Goal: Information Seeking & Learning: Learn about a topic

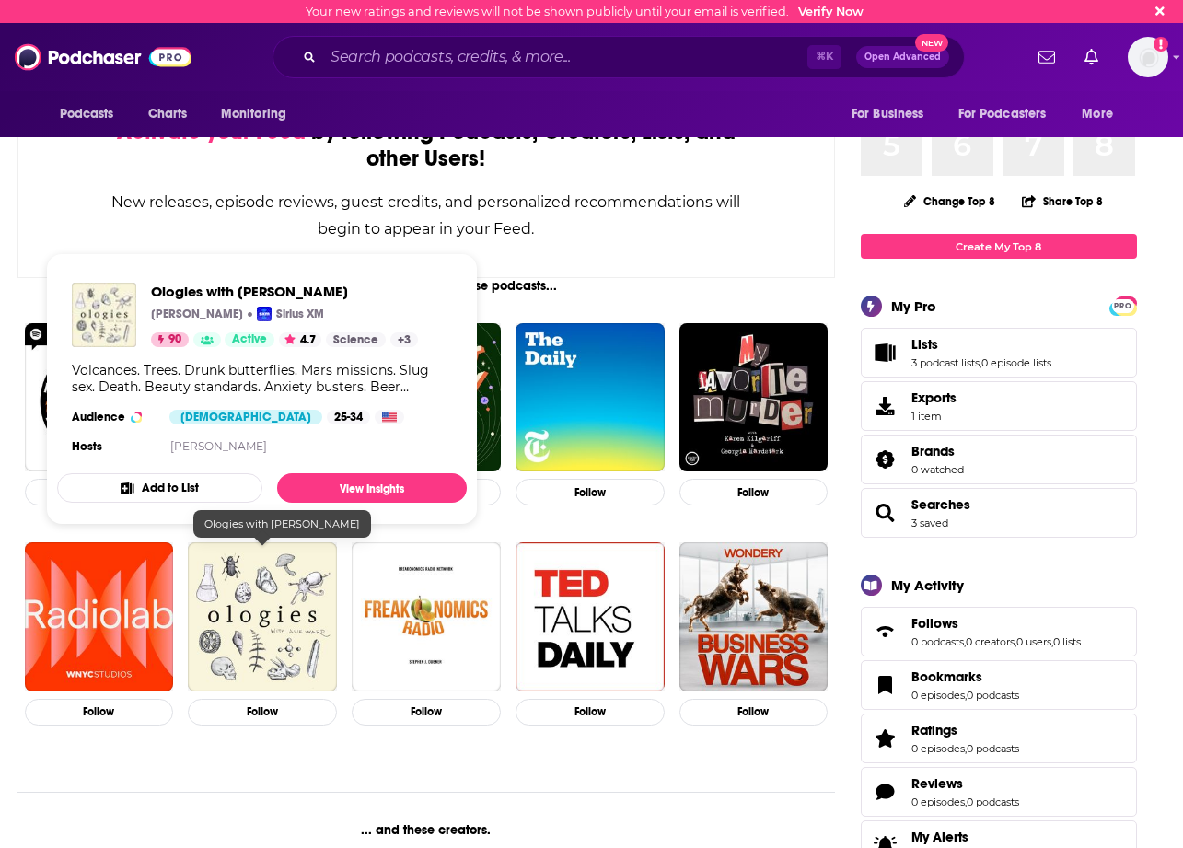
scroll to position [133, 0]
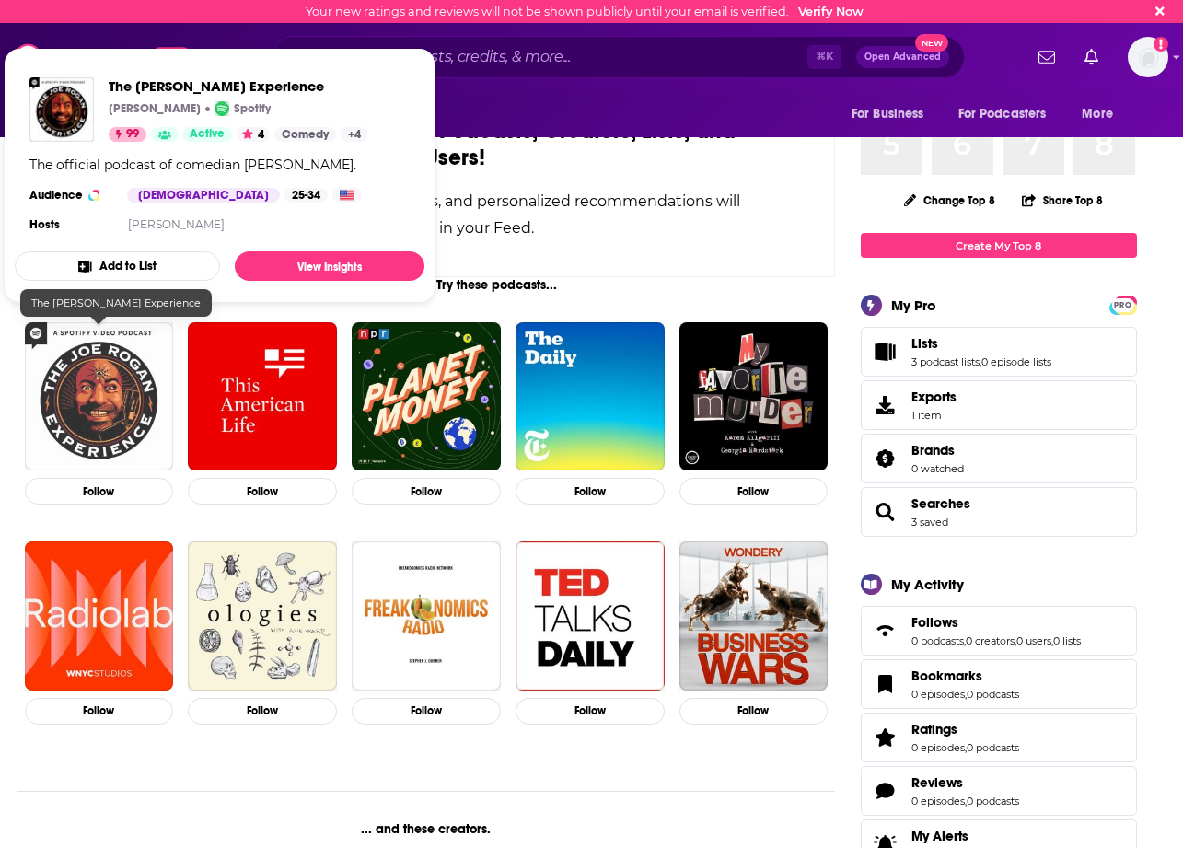
click at [141, 442] on img "The Joe Rogan Experience" at bounding box center [99, 396] width 149 height 149
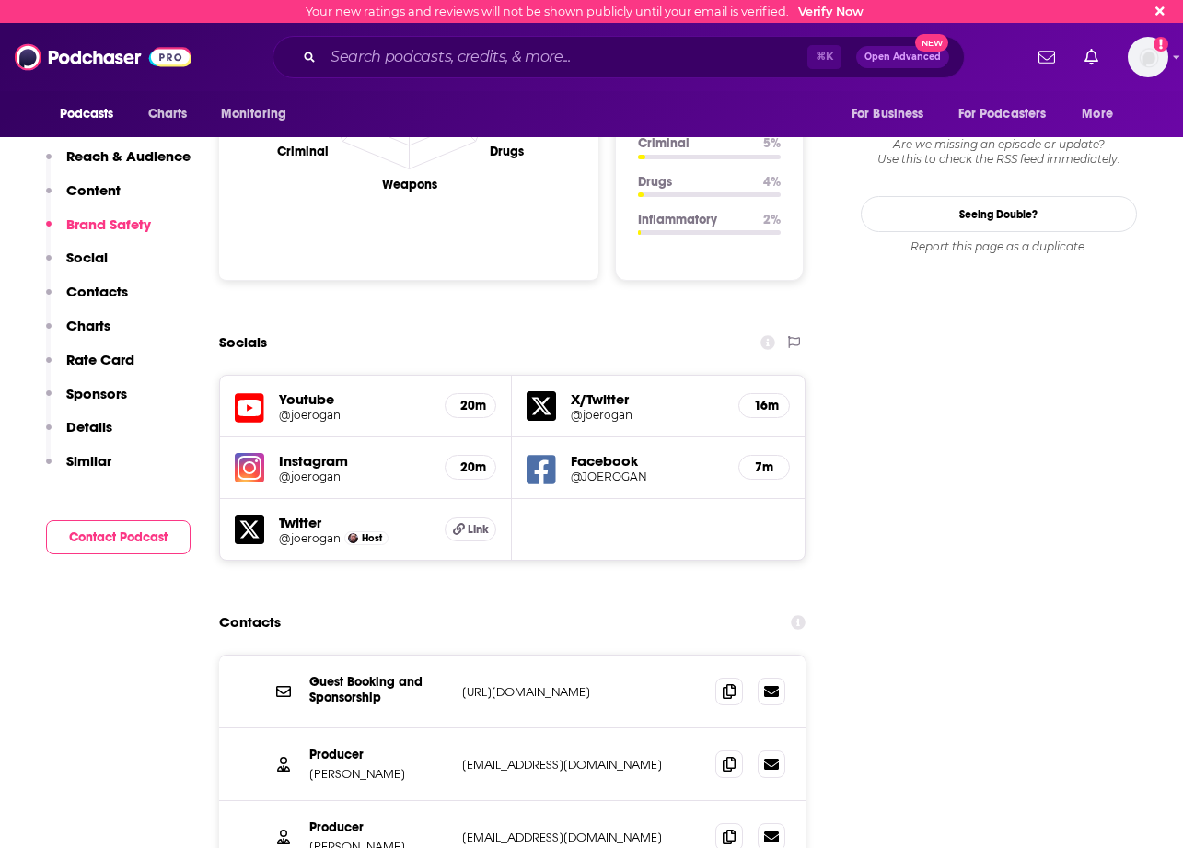
scroll to position [1895, 0]
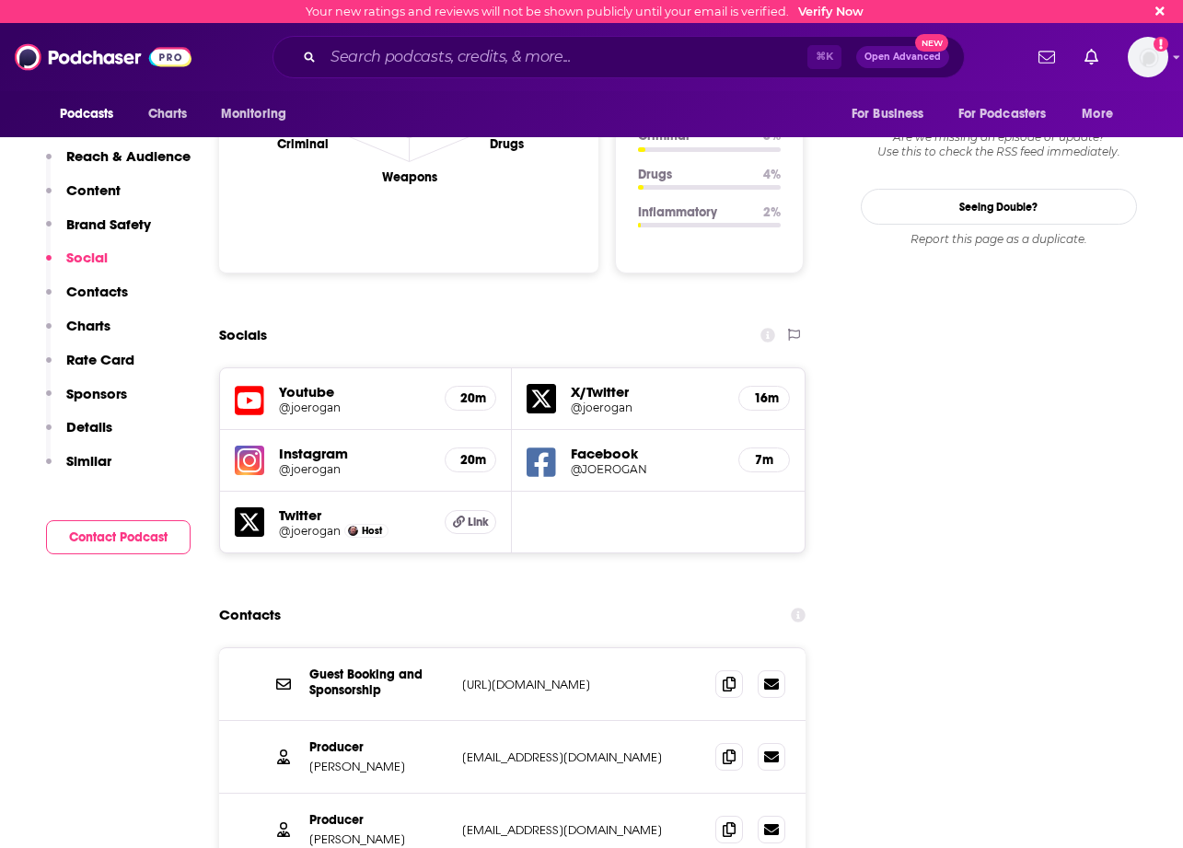
click at [314, 445] on h5 "Instagram" at bounding box center [355, 453] width 152 height 17
click at [292, 445] on h5 "Instagram" at bounding box center [355, 453] width 152 height 17
click at [316, 445] on h5 "Instagram" at bounding box center [355, 453] width 152 height 17
click at [476, 452] on h5 "20m" at bounding box center [470, 460] width 20 height 16
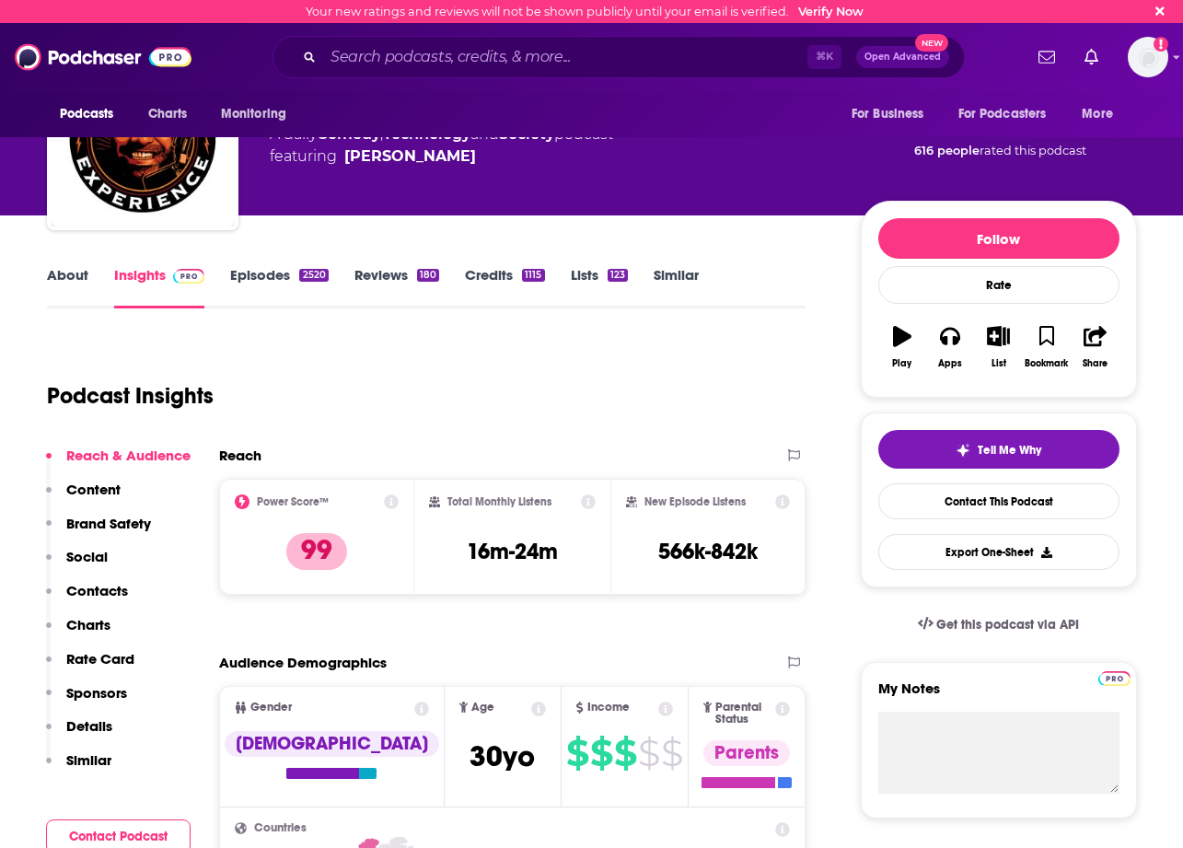
scroll to position [89, 0]
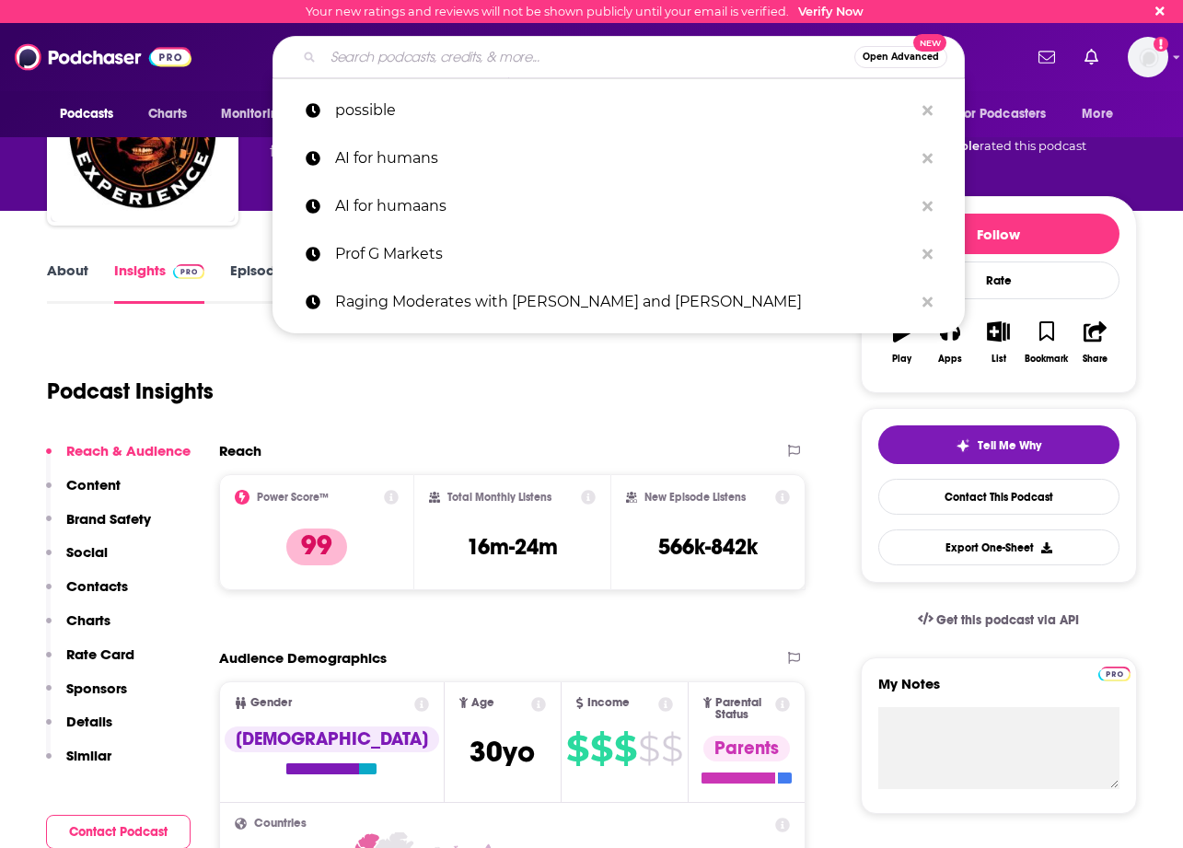
click at [429, 54] on input "Search podcasts, credits, & more..." at bounding box center [588, 56] width 531 height 29
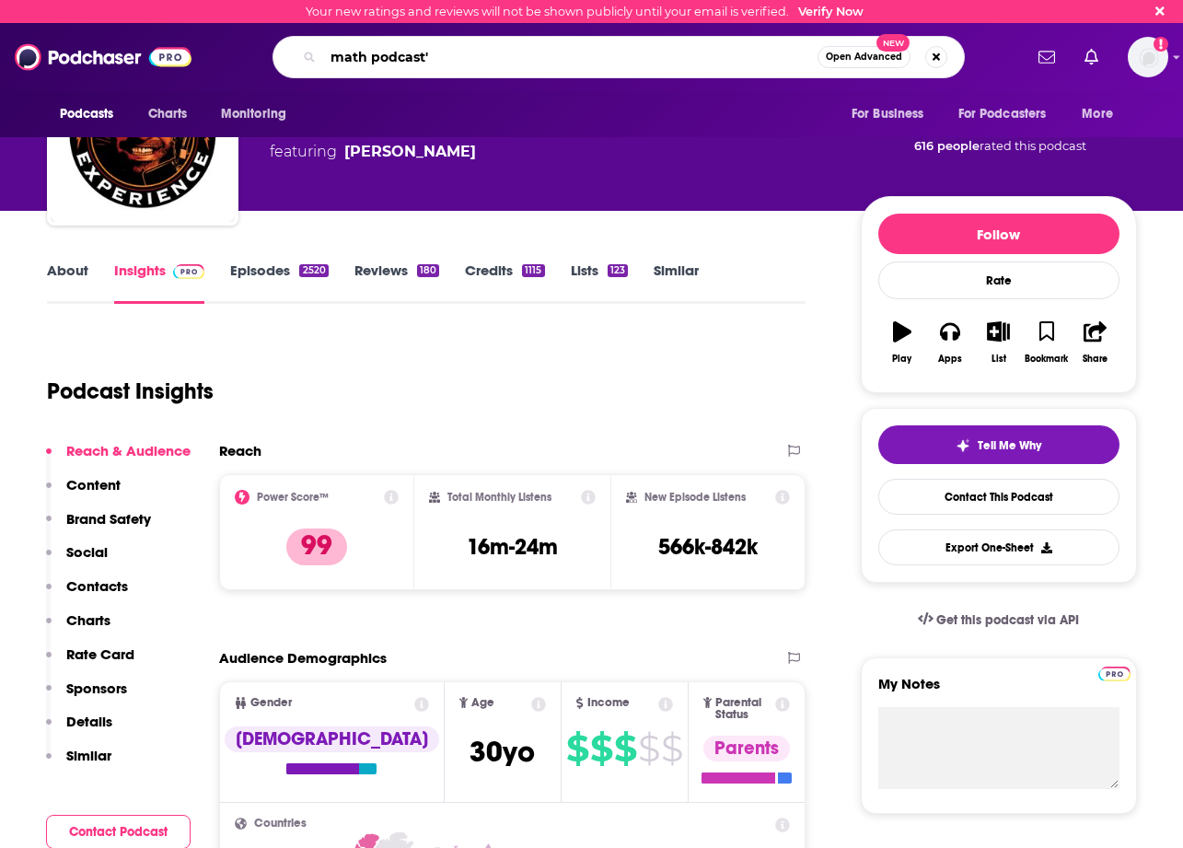
type input "math podcast"
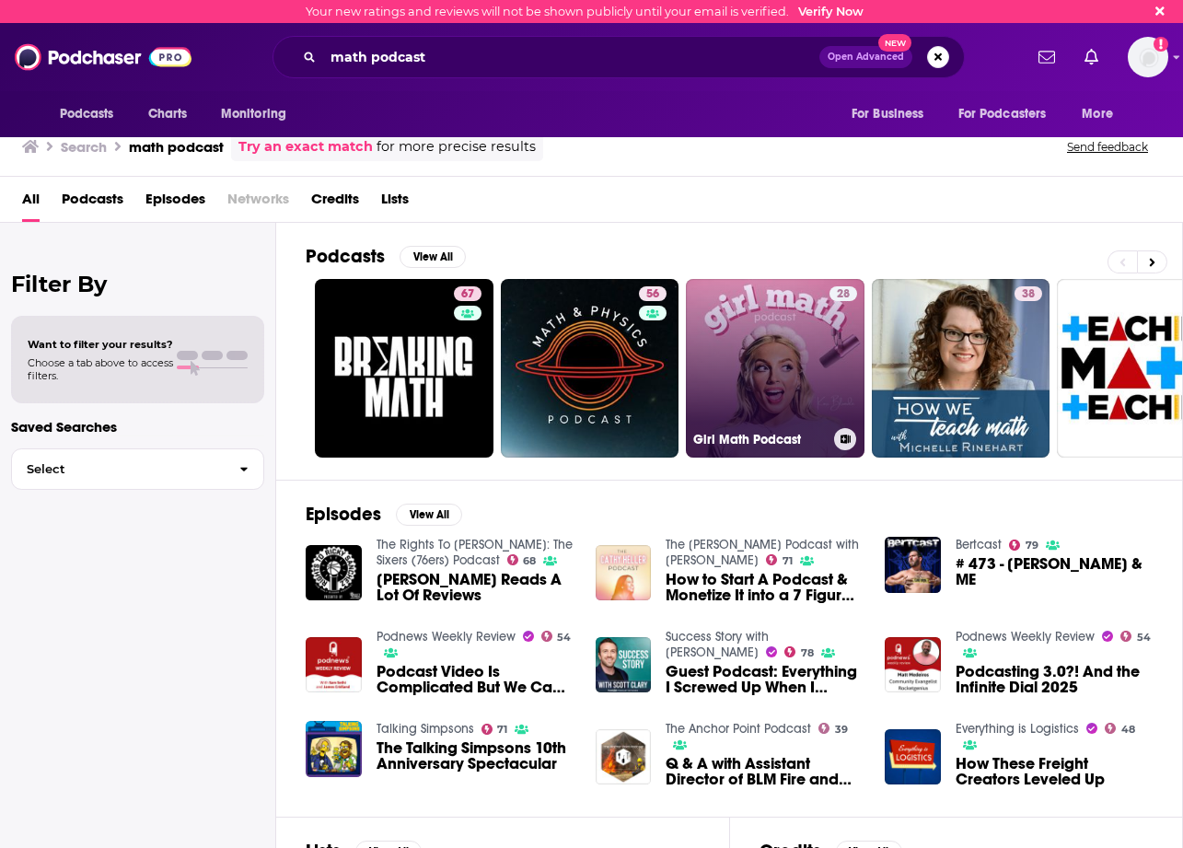
click at [771, 324] on link "28 Girl Math Podcast" at bounding box center [775, 368] width 179 height 179
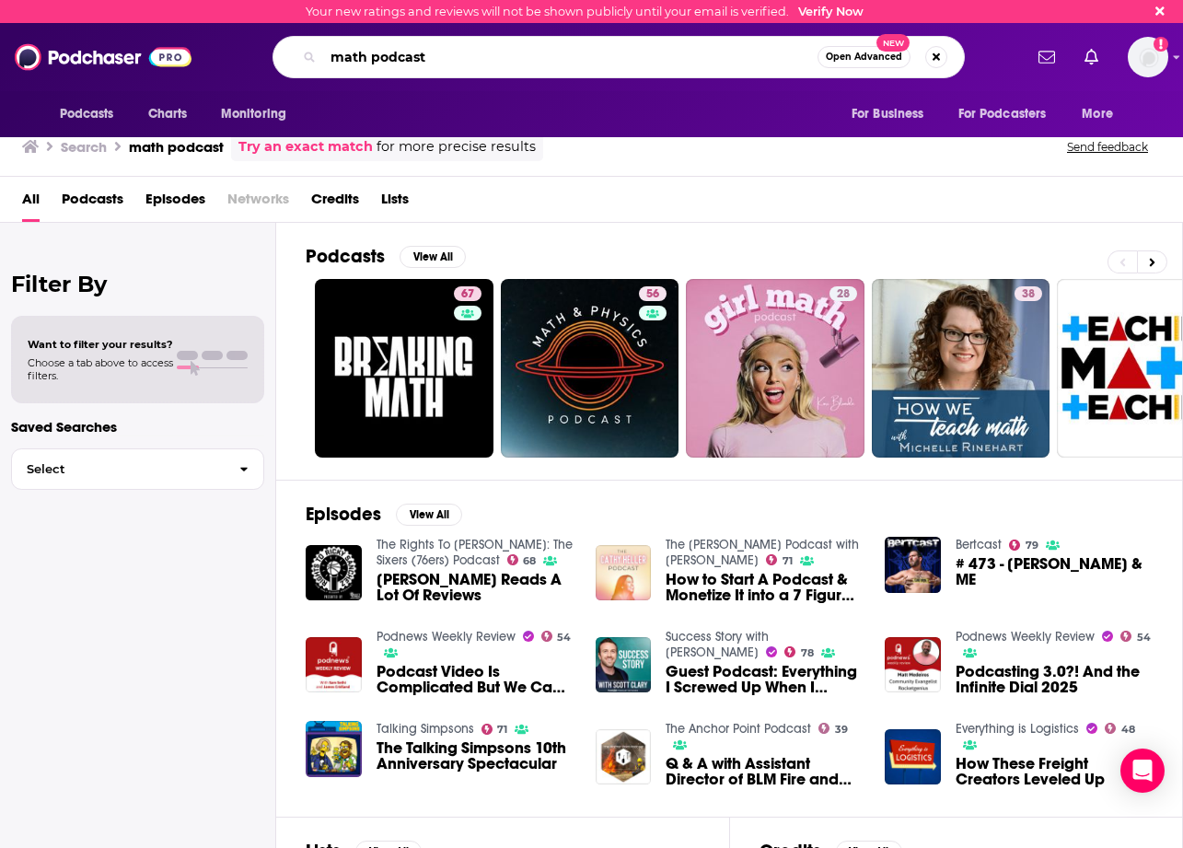
drag, startPoint x: 395, startPoint y: 33, endPoint x: 206, endPoint y: -22, distance: 196.7
click at [206, 0] on html "Your new ratings and reviews will not be shown publicly until your email is ver…" at bounding box center [591, 424] width 1183 height 848
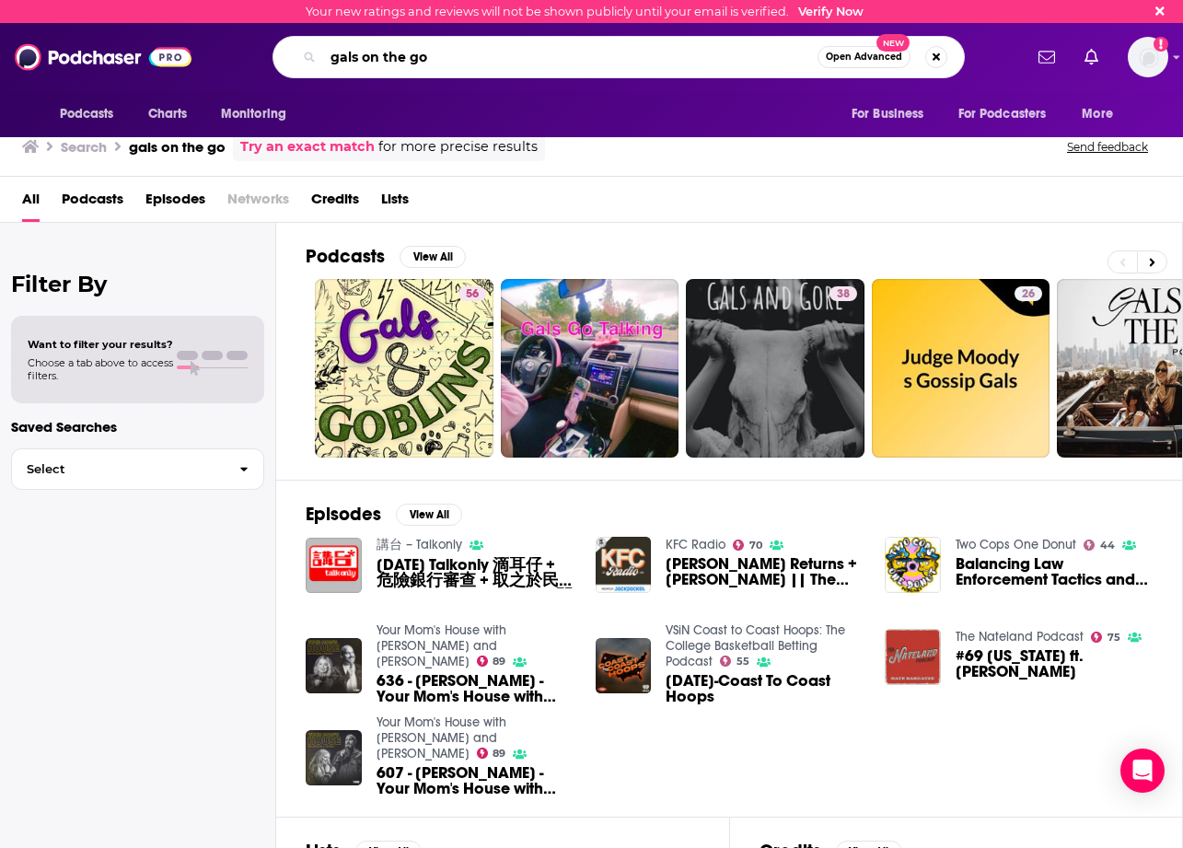
drag, startPoint x: 484, startPoint y: 64, endPoint x: 583, endPoint y: 40, distance: 101.4
click at [484, 64] on input "gals on the go" at bounding box center [570, 56] width 495 height 29
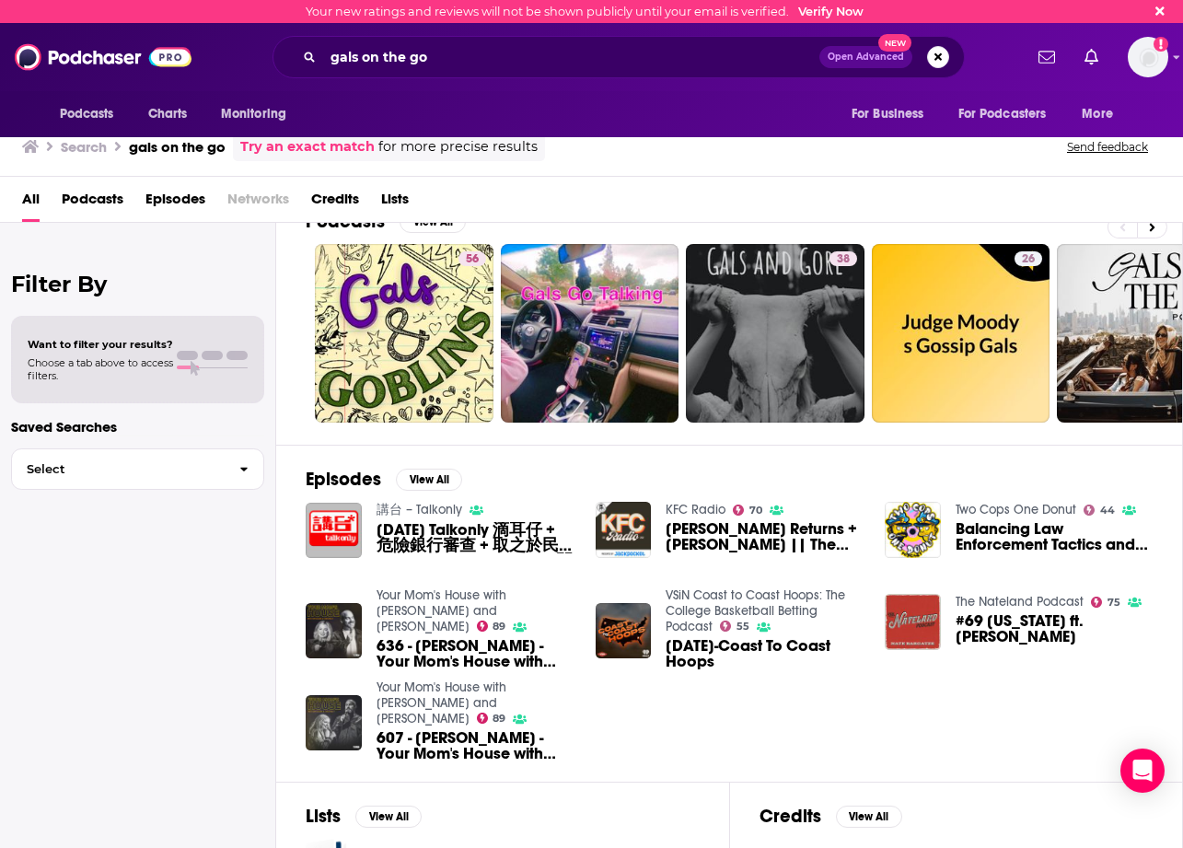
scroll to position [38, 0]
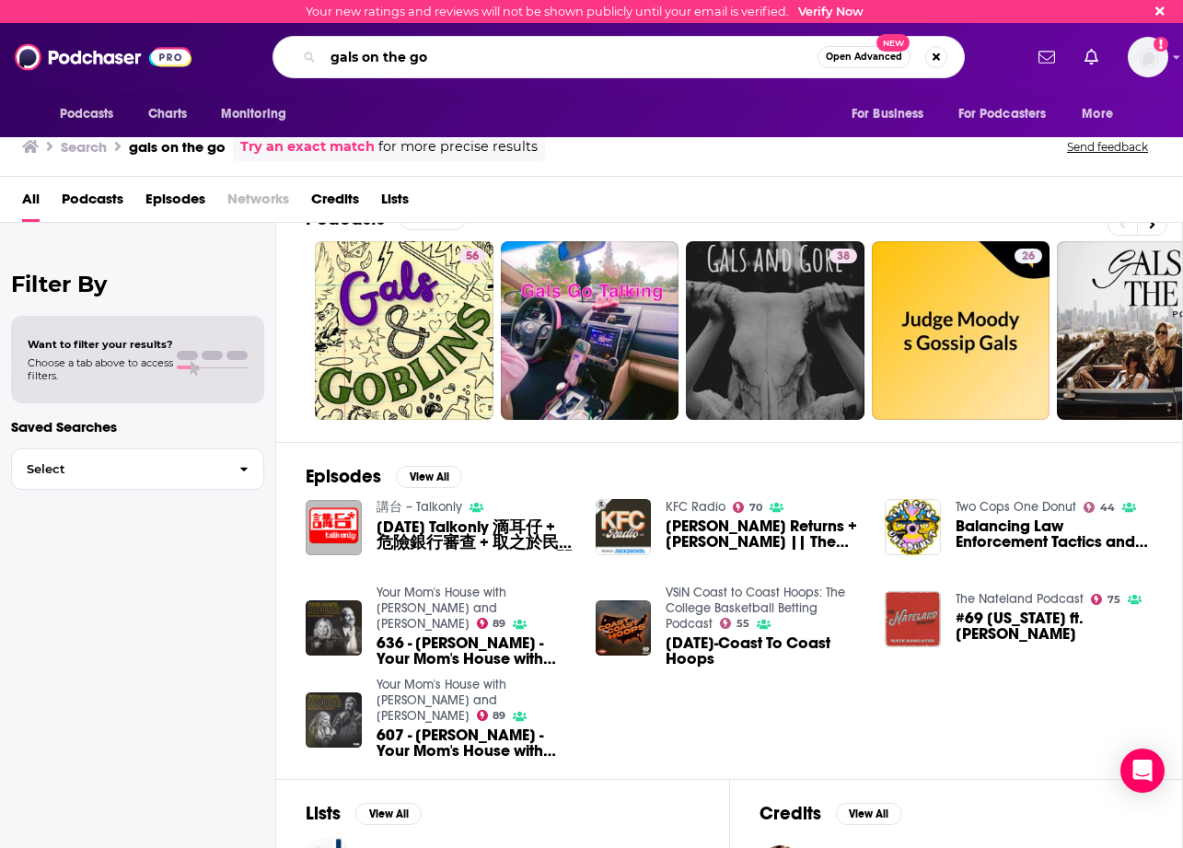
drag, startPoint x: 477, startPoint y: 58, endPoint x: 254, endPoint y: 30, distance: 224.6
click at [253, 29] on div "Podcasts Charts Monitoring gals on the go Open Advanced New For Business For Po…" at bounding box center [591, 57] width 1183 height 68
type input "math"
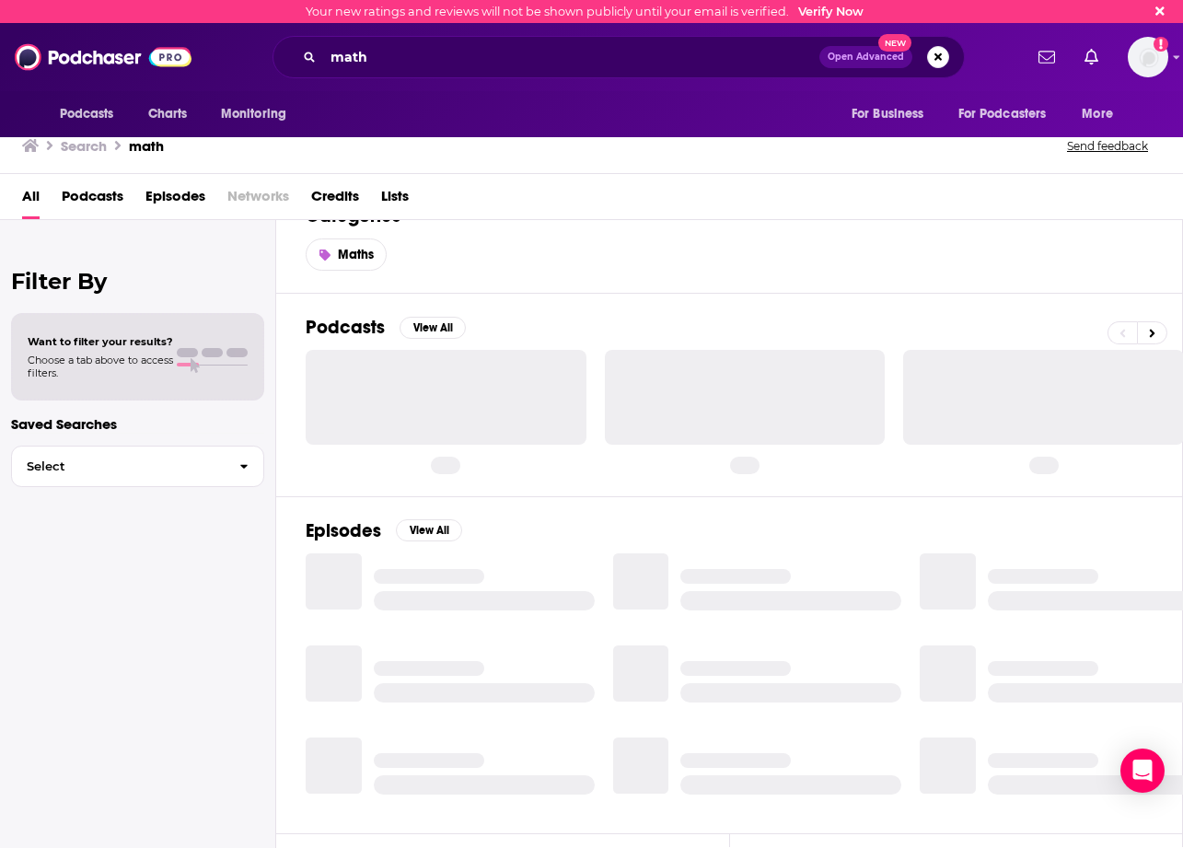
scroll to position [148, 0]
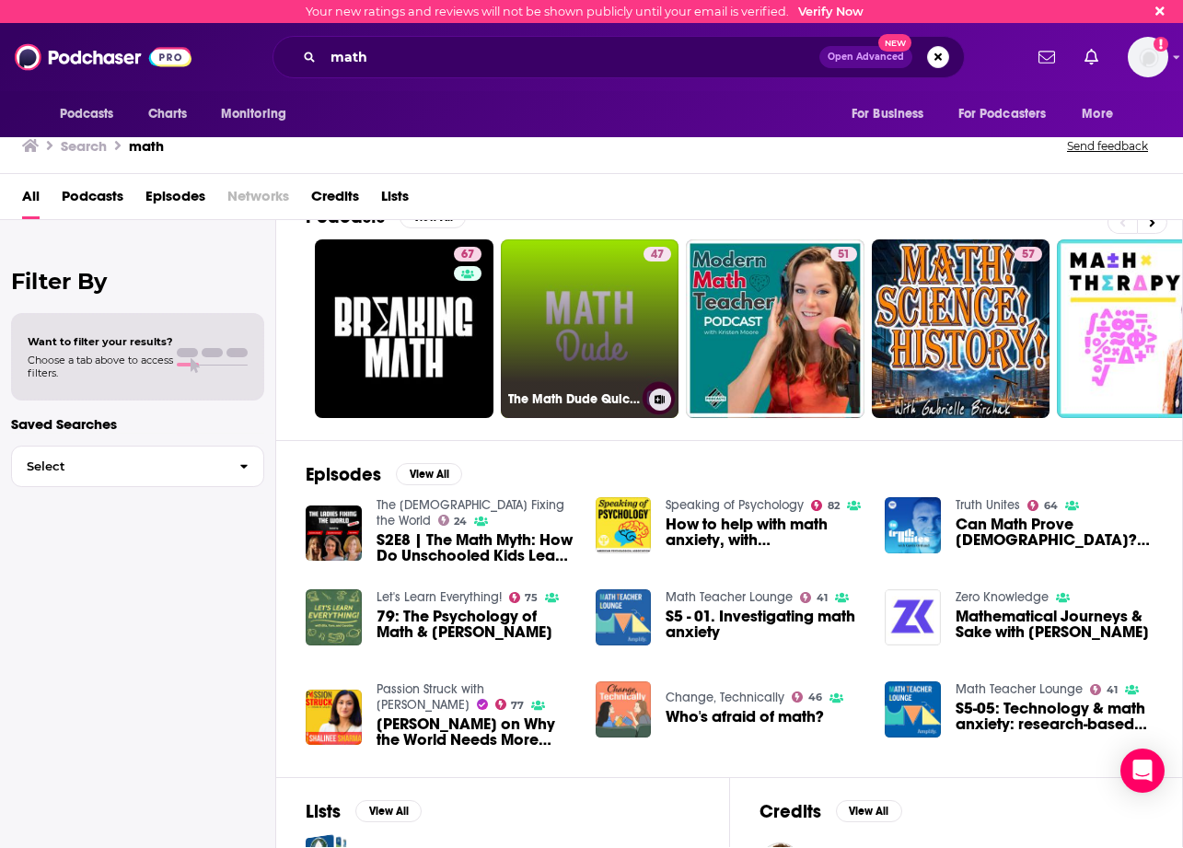
click at [592, 332] on link "47 The Math Dude Quick and Dirty Tips to Make Math Easier" at bounding box center [590, 328] width 179 height 179
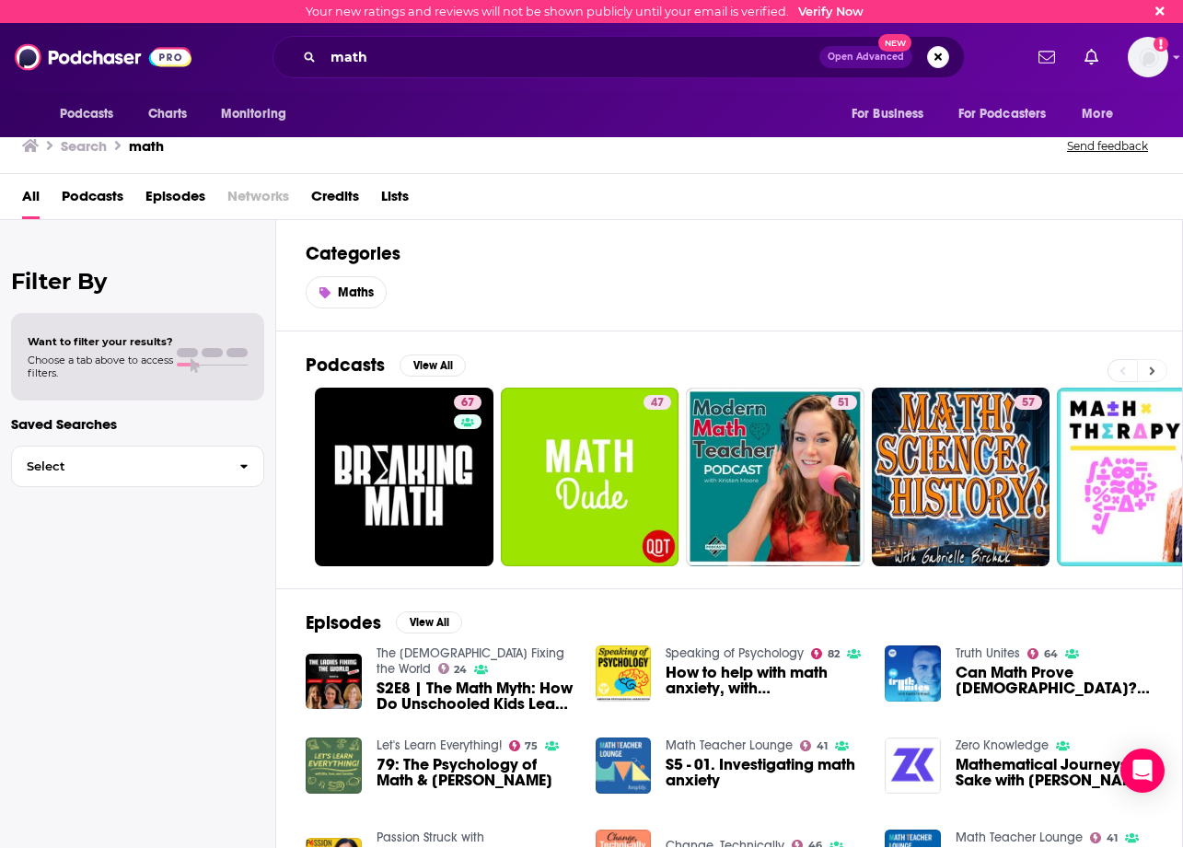
click at [1151, 365] on icon at bounding box center [1152, 371] width 6 height 13
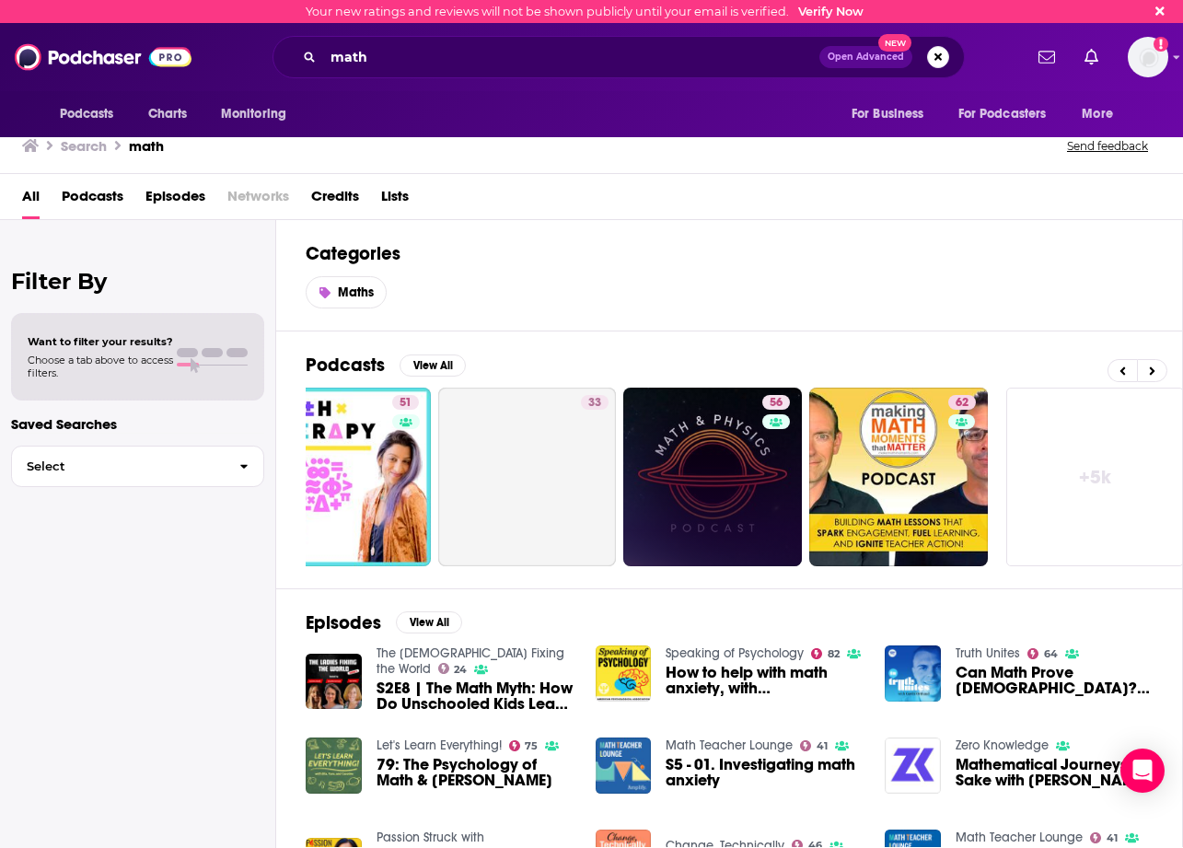
scroll to position [0, 814]
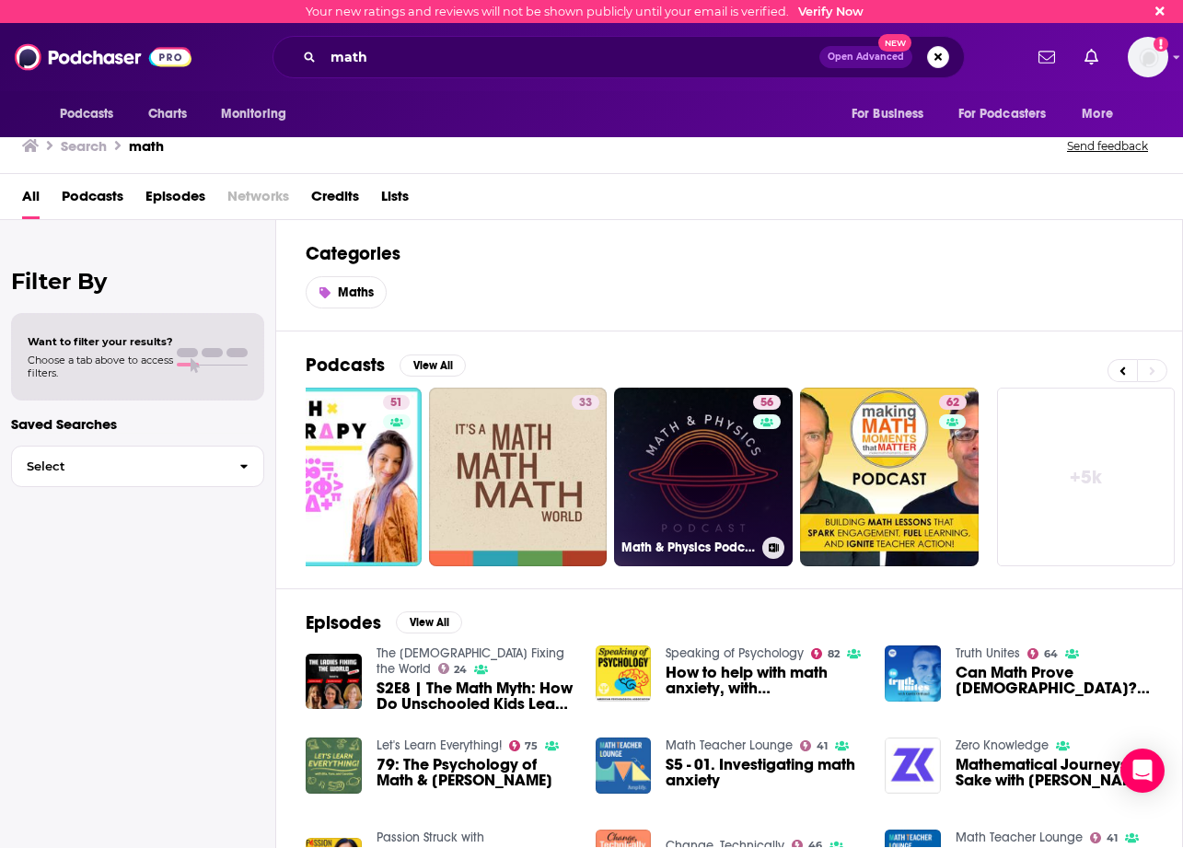
click at [709, 444] on link "56 Math & Physics Podcast" at bounding box center [703, 477] width 179 height 179
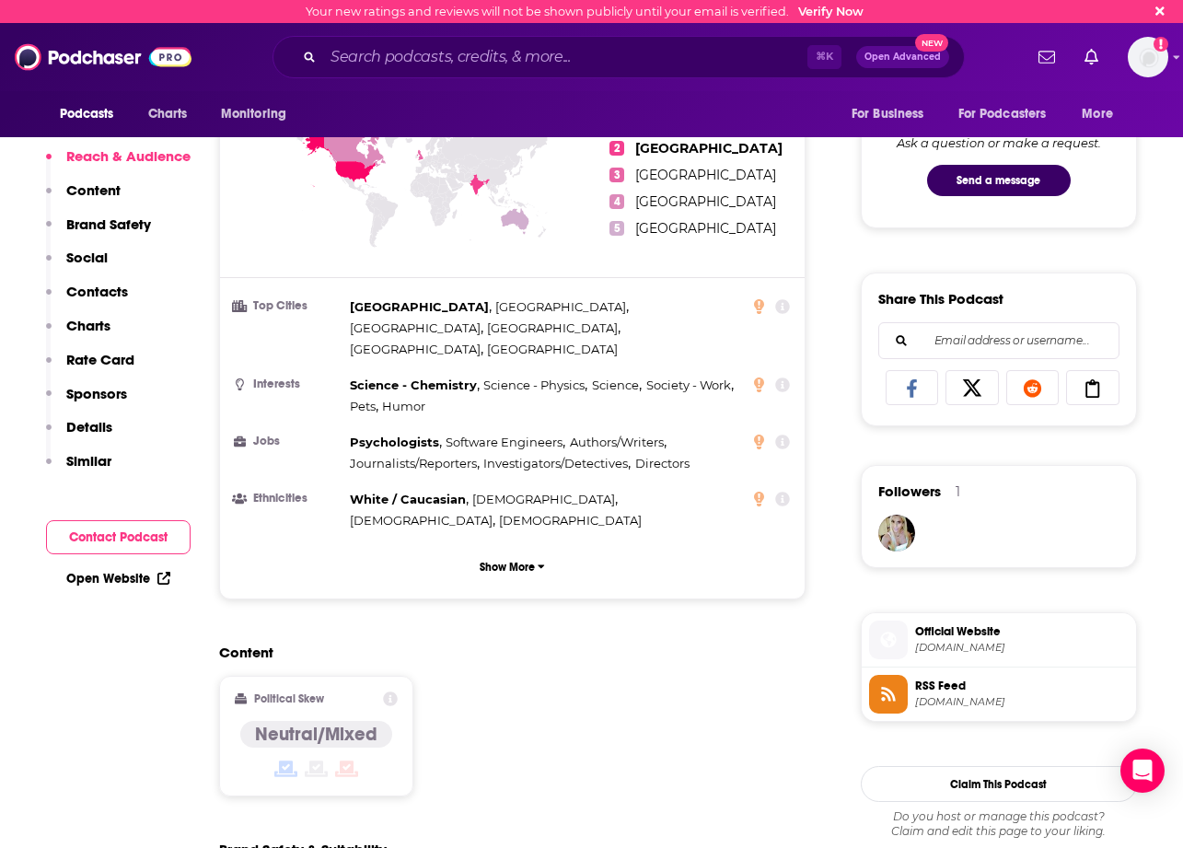
scroll to position [956, 0]
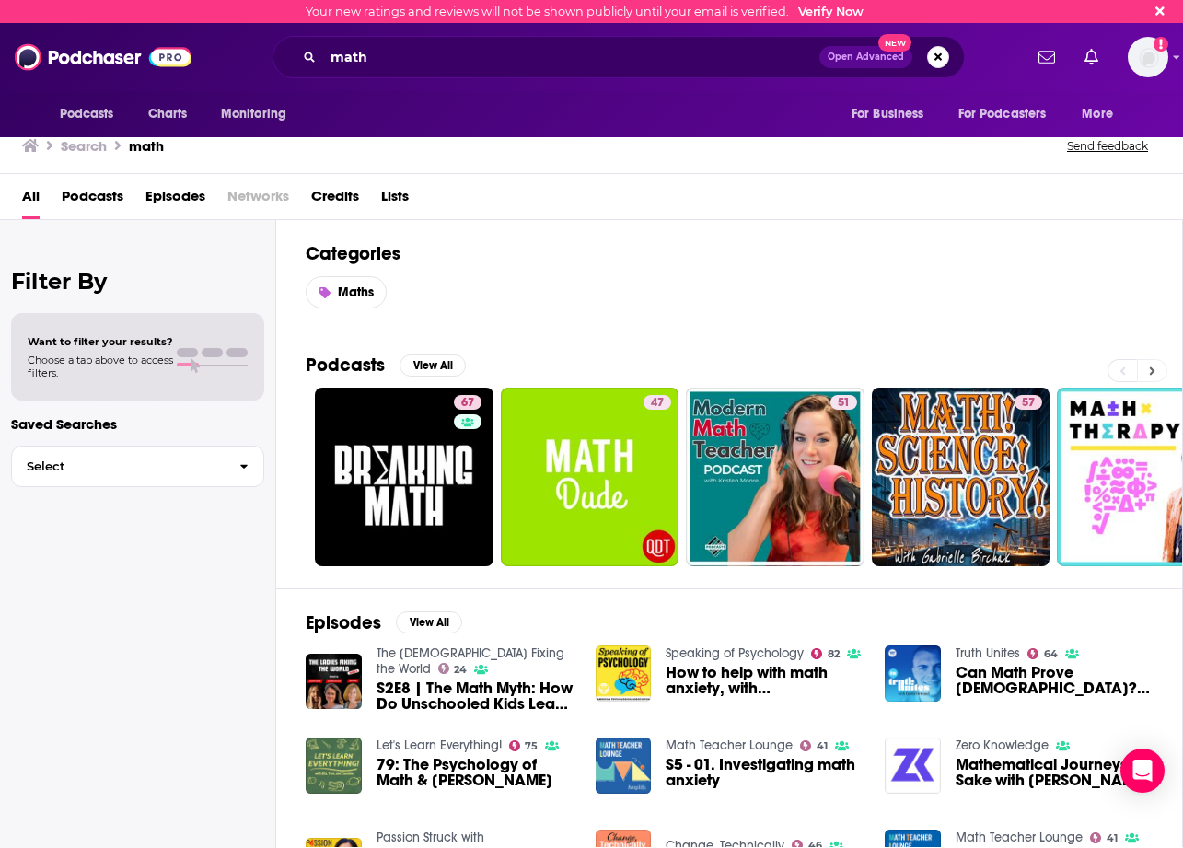
click at [1149, 361] on button at bounding box center [1152, 370] width 30 height 23
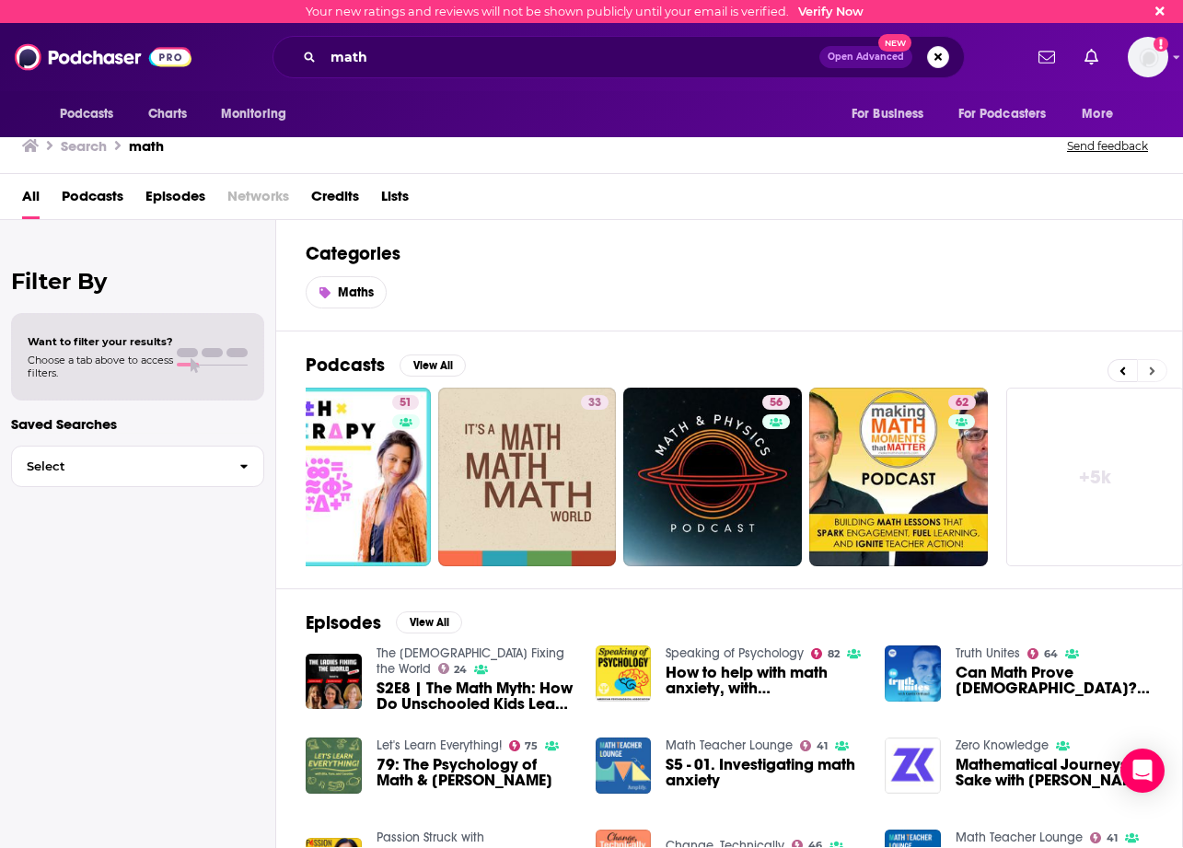
scroll to position [0, 814]
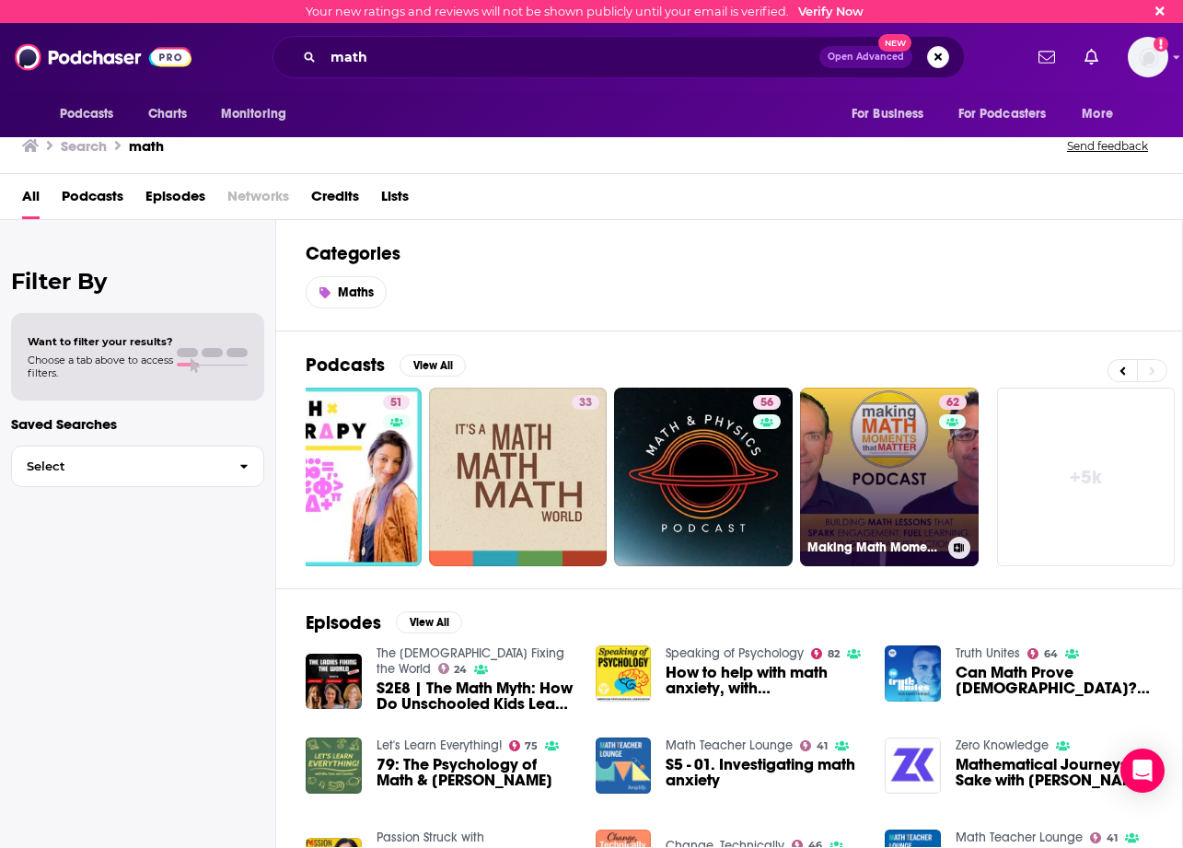
click at [934, 444] on link "62 Making Math Moments That Matter" at bounding box center [889, 477] width 179 height 179
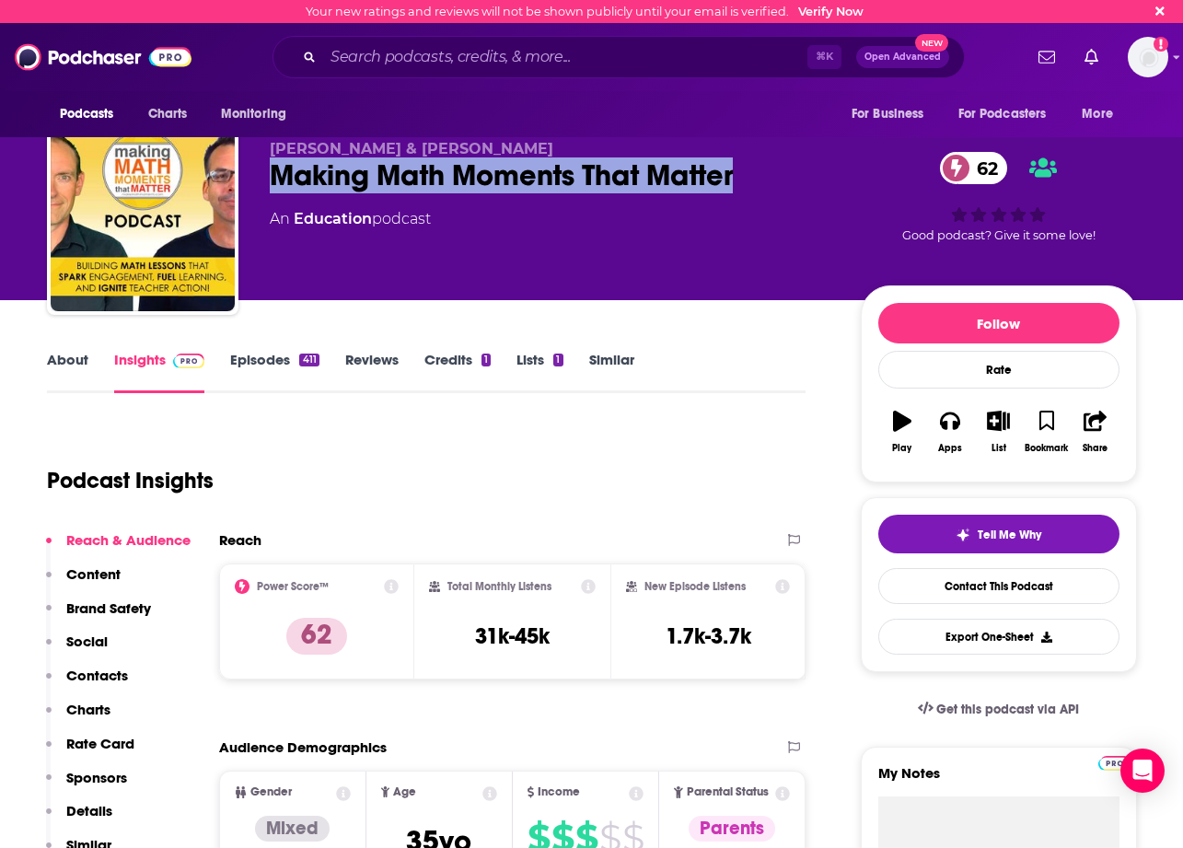
drag, startPoint x: 758, startPoint y: 182, endPoint x: 512, endPoint y: 156, distance: 247.3
click at [512, 156] on div "[PERSON_NAME] & [PERSON_NAME] Making Math Moments That Matter 62 An Education p…" at bounding box center [551, 213] width 562 height 147
copy div "Making Math Moments That Matter"
